Goal: Find specific page/section: Find specific page/section

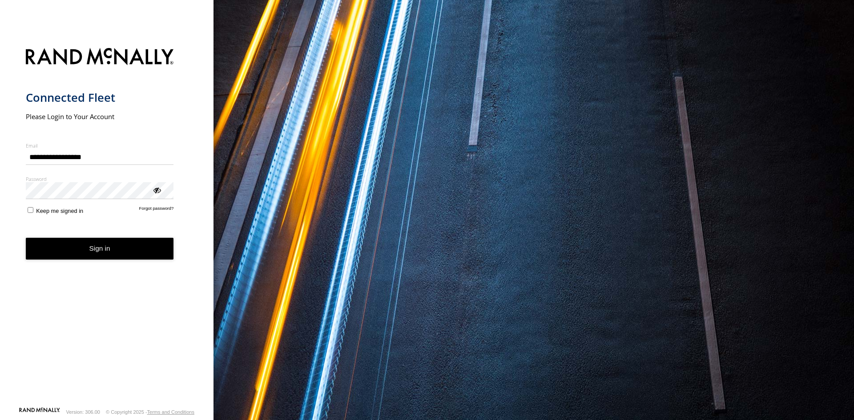
click at [101, 238] on button "Sign in" at bounding box center [100, 249] width 148 height 22
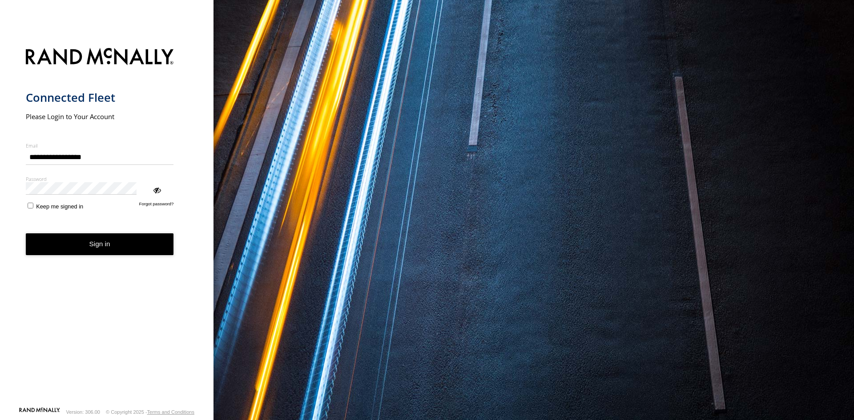
click at [103, 233] on button "Sign in" at bounding box center [100, 244] width 148 height 22
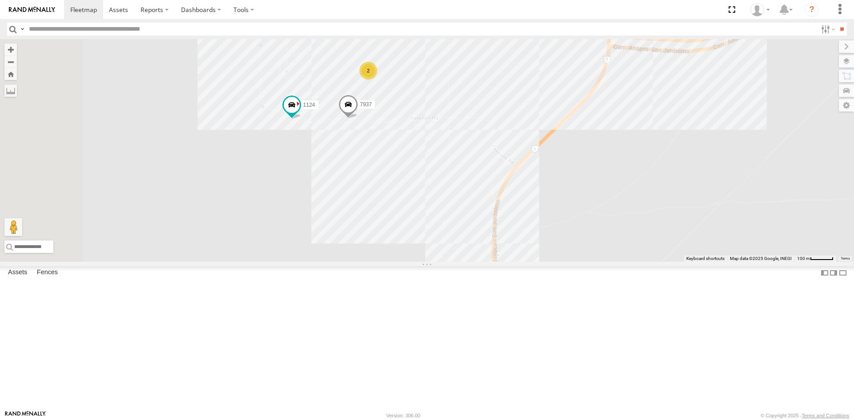
drag, startPoint x: 452, startPoint y: 207, endPoint x: 602, endPoint y: 209, distance: 150.3
click at [602, 209] on div "3485186707B8 C6786 2909 3509 9254 410 8689 0054 7169 2 1124 7937 980" at bounding box center [427, 150] width 854 height 223
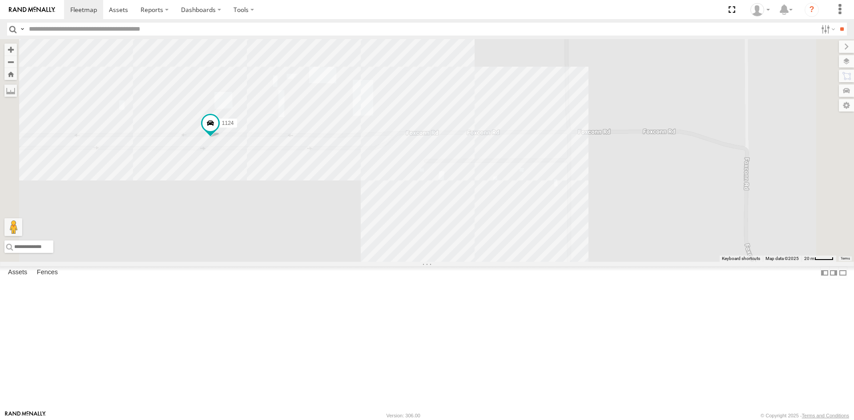
drag, startPoint x: 434, startPoint y: 214, endPoint x: 437, endPoint y: 247, distance: 33.5
click at [437, 247] on div "3485186707B8 C6786 0054 8025 1124 7937" at bounding box center [427, 150] width 854 height 223
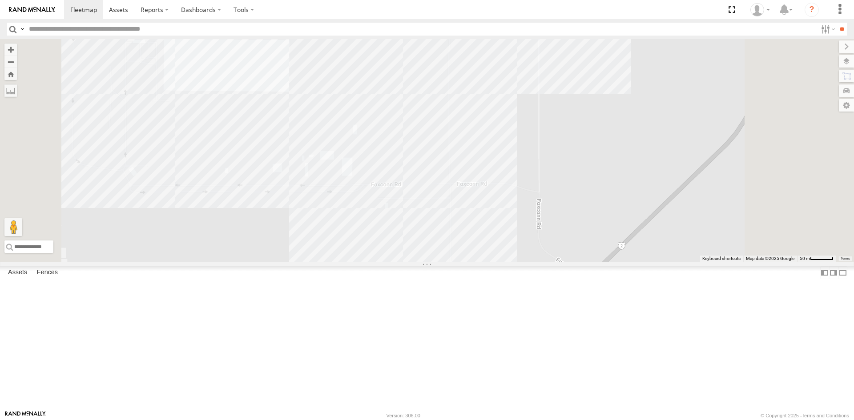
drag, startPoint x: 548, startPoint y: 196, endPoint x: 448, endPoint y: 354, distance: 186.7
click at [472, 262] on div "980 7169 8025" at bounding box center [427, 150] width 854 height 223
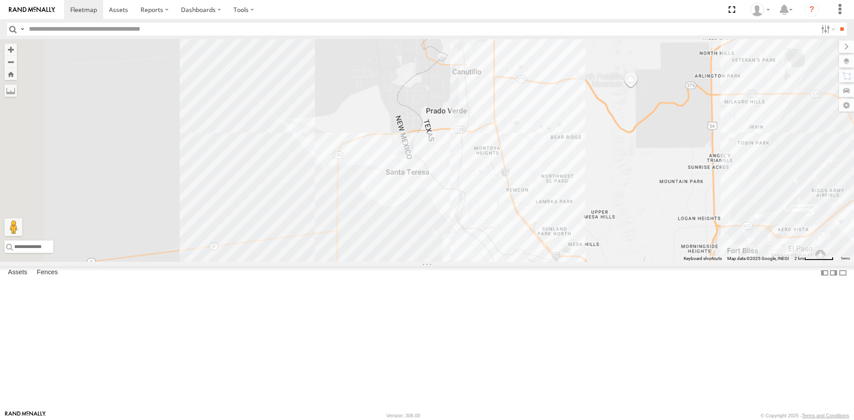
drag, startPoint x: 516, startPoint y: 289, endPoint x: 510, endPoint y: 301, distance: 12.5
click at [510, 262] on div "980 7169 8025" at bounding box center [427, 150] width 854 height 223
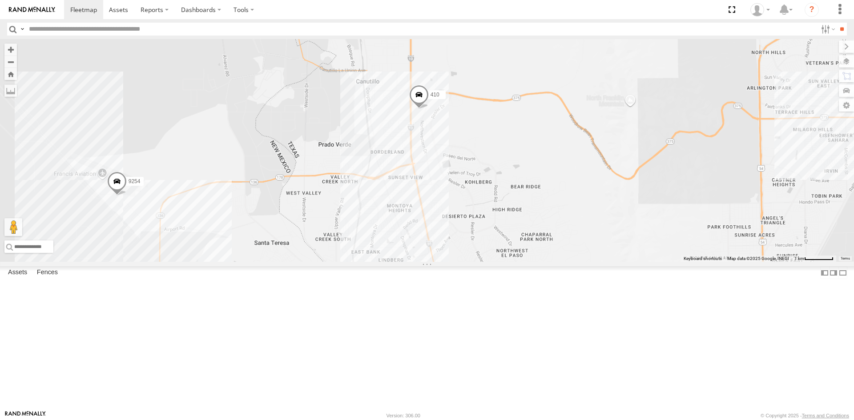
drag, startPoint x: 440, startPoint y: 330, endPoint x: 530, endPoint y: 202, distance: 156.4
click at [527, 210] on div "C6786 7937 9254 410 8689 181 4093" at bounding box center [427, 150] width 854 height 223
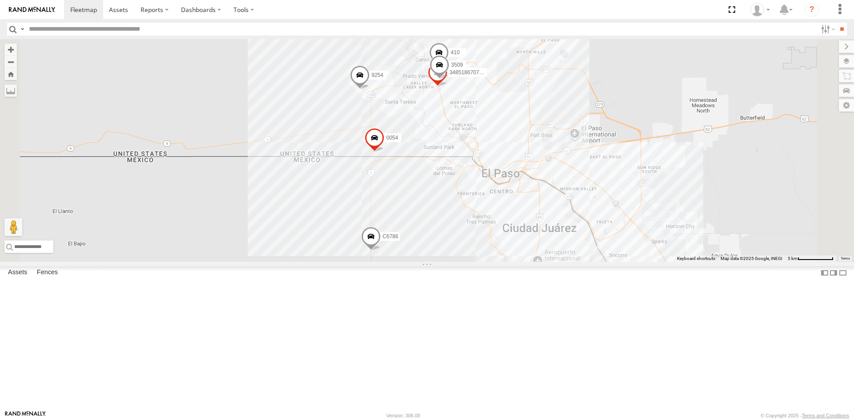
drag, startPoint x: 484, startPoint y: 243, endPoint x: 475, endPoint y: 270, distance: 29.1
click at [475, 262] on div "C6786 7937 9254 410 8689 181 4093 3485186707B8 3509 0054" at bounding box center [427, 150] width 854 height 223
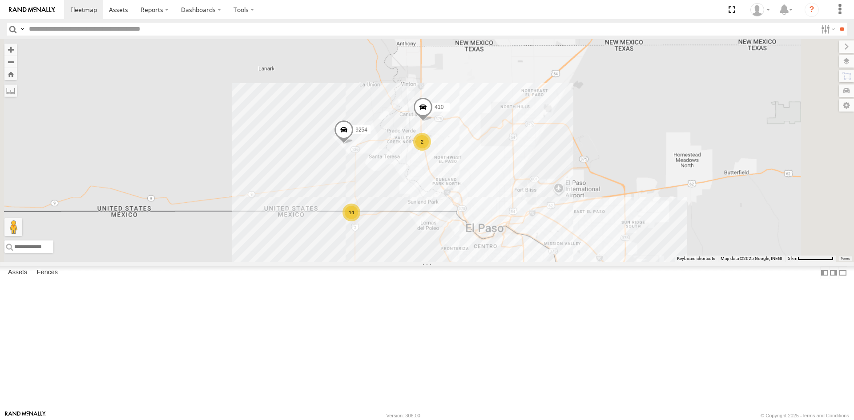
drag, startPoint x: 561, startPoint y: 262, endPoint x: 556, endPoint y: 239, distance: 23.2
click at [558, 245] on div "C6786 7937 9254 410 8689 14 27 2" at bounding box center [427, 150] width 854 height 223
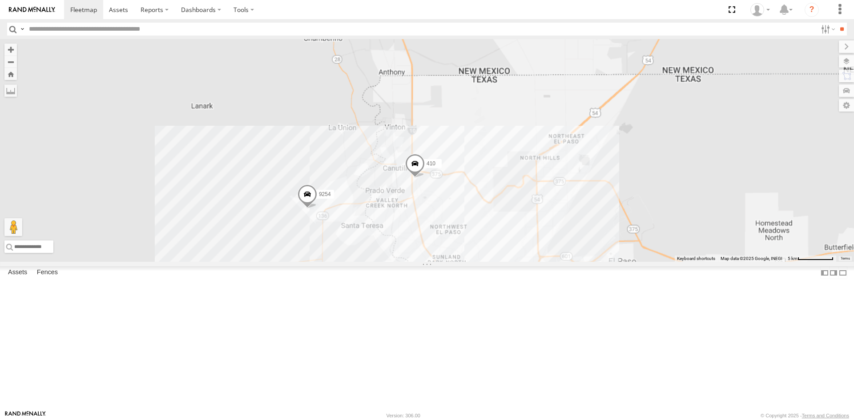
drag, startPoint x: 553, startPoint y: 329, endPoint x: 571, endPoint y: 321, distance: 20.1
click at [566, 262] on div "181 C6786 7937 9254 410 8689" at bounding box center [427, 150] width 854 height 223
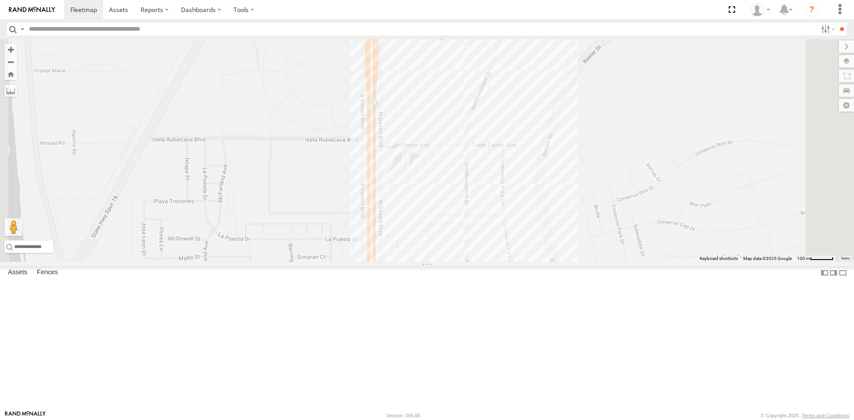
drag, startPoint x: 533, startPoint y: 234, endPoint x: 403, endPoint y: 317, distance: 154.8
click at [403, 262] on div "181 C6786 7937 9254 410 8689 3485186707B8 3509 0054" at bounding box center [427, 150] width 854 height 223
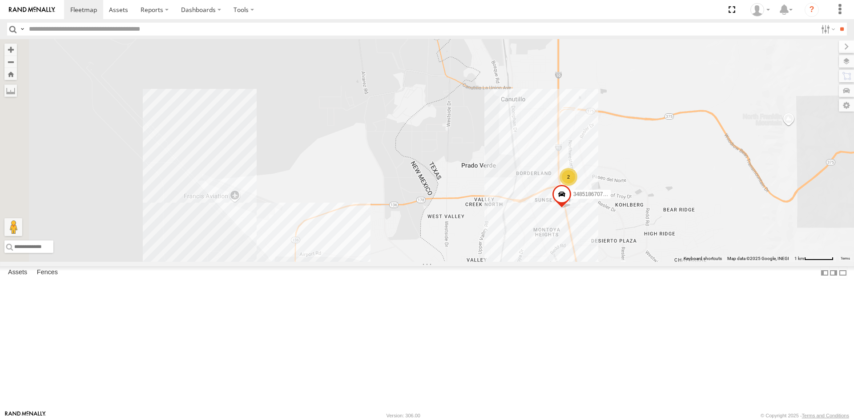
drag, startPoint x: 510, startPoint y: 189, endPoint x: 635, endPoint y: 146, distance: 131.1
click at [634, 146] on div "3485186707B8 2" at bounding box center [427, 150] width 854 height 223
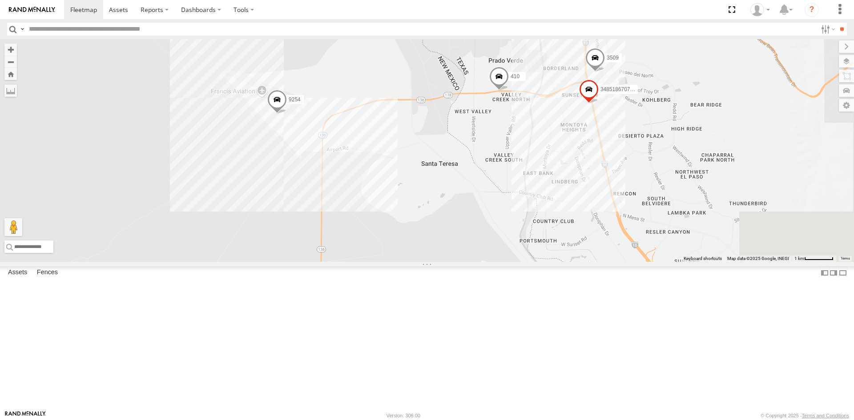
drag, startPoint x: 631, startPoint y: 289, endPoint x: 579, endPoint y: 230, distance: 78.5
click at [579, 231] on div "9254 3485186707B8 3509 410" at bounding box center [427, 150] width 854 height 223
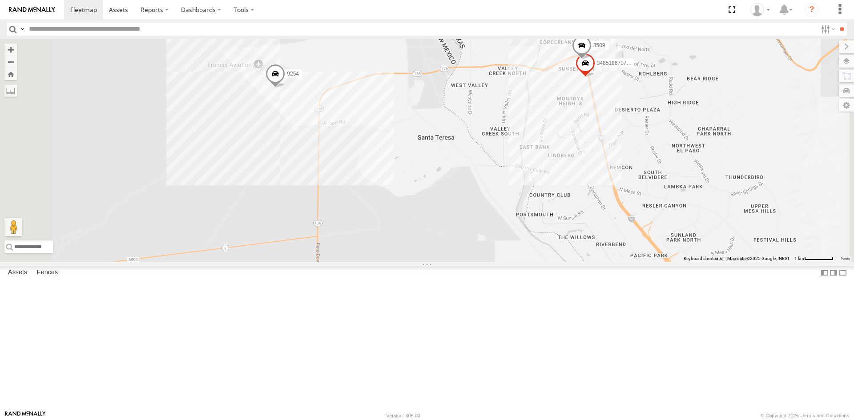
click at [467, 223] on div "3485186707B8 3509 9254 410" at bounding box center [427, 150] width 854 height 223
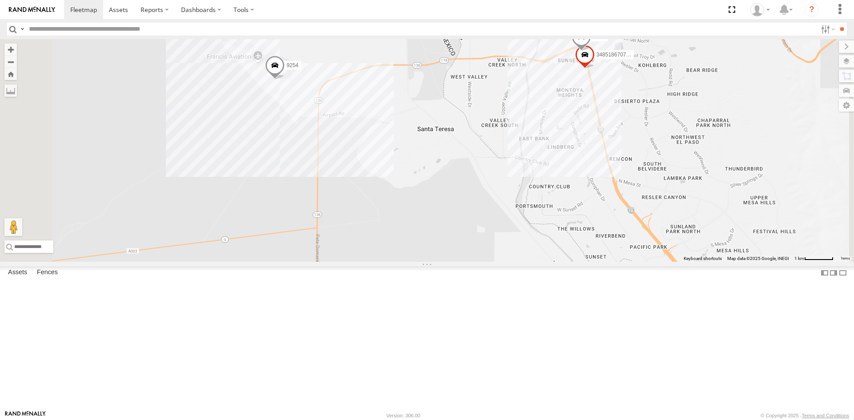
drag, startPoint x: 500, startPoint y: 217, endPoint x: 496, endPoint y: 183, distance: 34.4
click at [497, 186] on div "3485186707B8 3509 9254 410 2" at bounding box center [427, 150] width 854 height 223
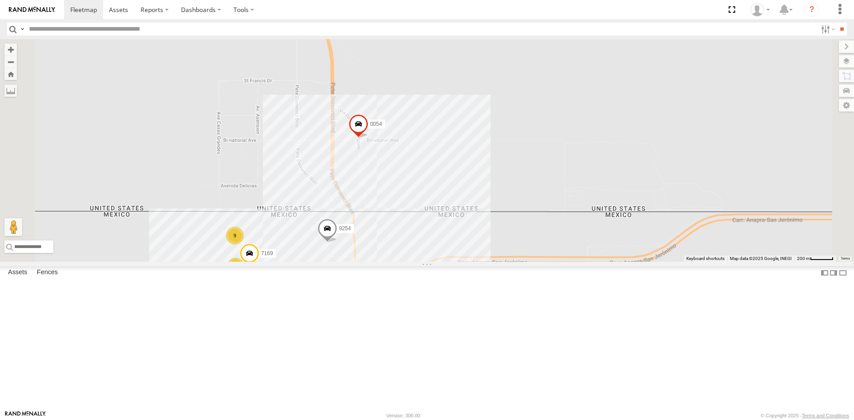
drag, startPoint x: 483, startPoint y: 240, endPoint x: 488, endPoint y: 238, distance: 4.6
click at [486, 242] on div "9254 0054 7169 3 9" at bounding box center [427, 150] width 854 height 223
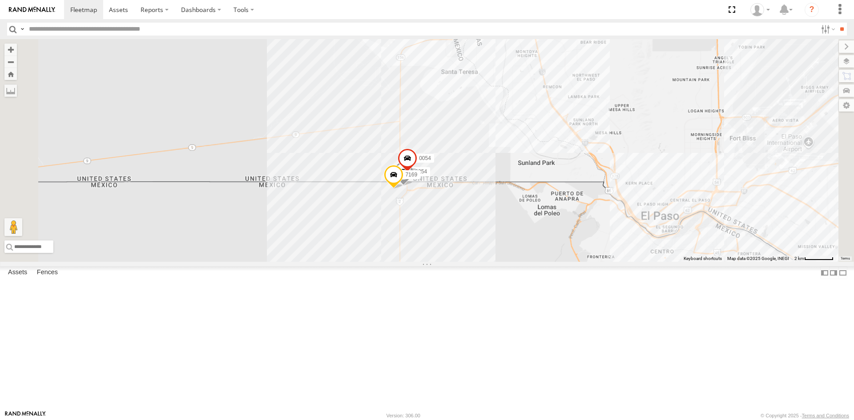
drag, startPoint x: 553, startPoint y: 199, endPoint x: 546, endPoint y: 221, distance: 23.1
click at [546, 221] on div "9254 0054 7169" at bounding box center [427, 150] width 854 height 223
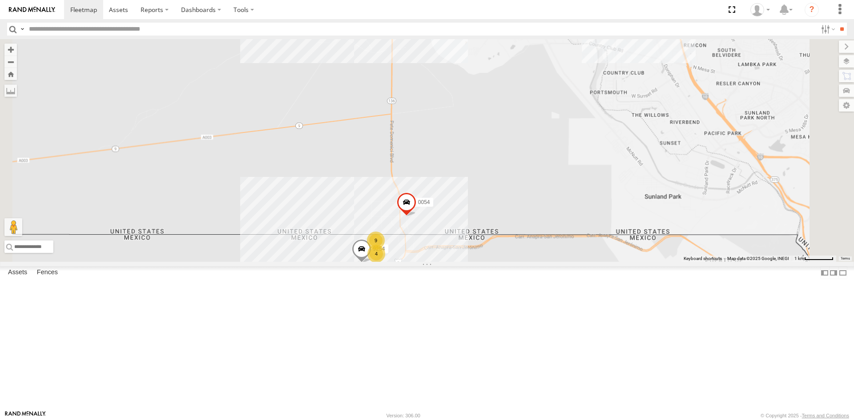
drag, startPoint x: 557, startPoint y: 166, endPoint x: 549, endPoint y: 258, distance: 92.4
click at [549, 256] on div "9254 0054 4 9" at bounding box center [427, 150] width 854 height 223
